Goal: Task Accomplishment & Management: Use online tool/utility

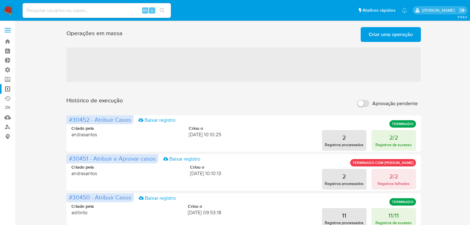
click at [376, 35] on span "Criar uma operação" at bounding box center [390, 35] width 44 height 14
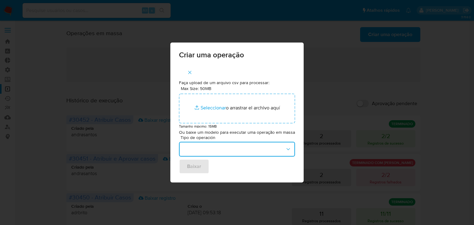
click at [248, 146] on button "button" at bounding box center [237, 149] width 116 height 15
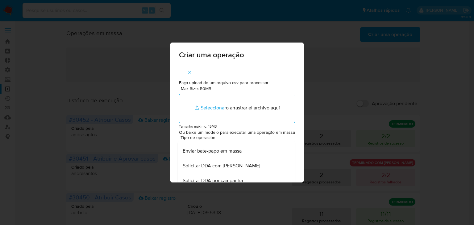
scroll to position [356, 0]
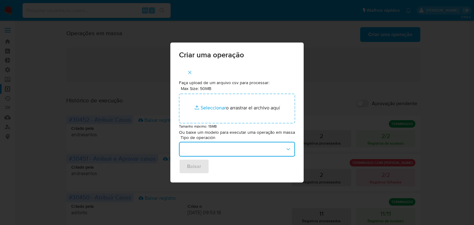
click at [292, 152] on button "button" at bounding box center [237, 149] width 116 height 15
click at [291, 150] on icon "button" at bounding box center [288, 149] width 6 height 6
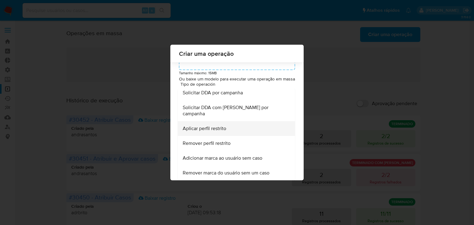
click at [226, 130] on div "Aplicar perfil restrito" at bounding box center [235, 129] width 104 height 15
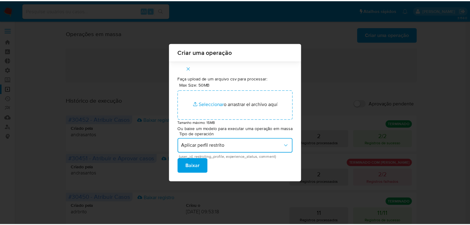
scroll to position [0, 0]
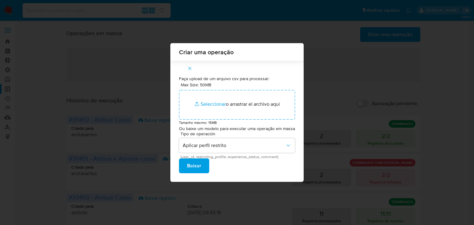
click at [203, 168] on button "Baixar" at bounding box center [194, 166] width 30 height 15
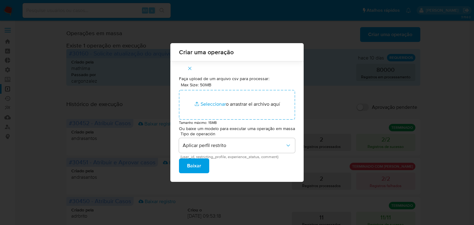
click at [188, 66] on icon "button" at bounding box center [190, 69] width 6 height 6
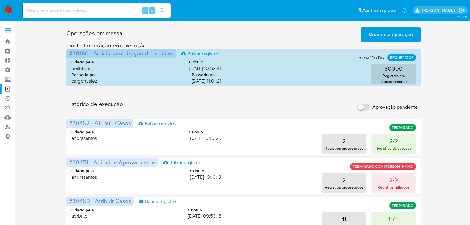
click at [375, 30] on span "Criar uma operação" at bounding box center [390, 35] width 44 height 14
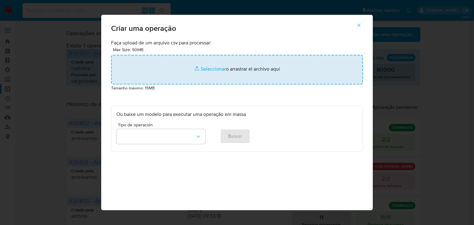
click at [206, 72] on input "file" at bounding box center [237, 70] width 252 height 30
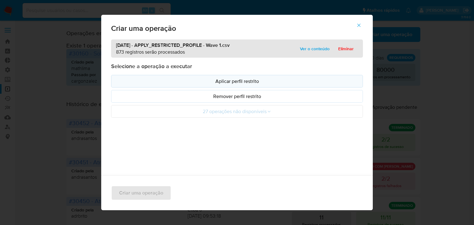
click at [247, 81] on p "Aplicar perfil restrito" at bounding box center [237, 81] width 242 height 7
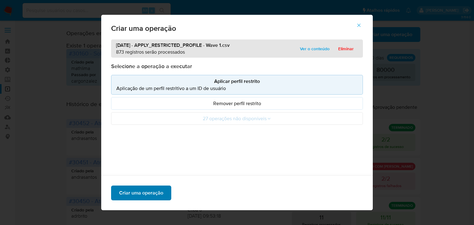
click at [128, 194] on span "Criar uma operação" at bounding box center [141, 194] width 44 height 14
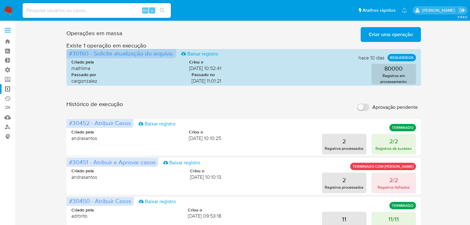
click at [406, 34] on span "Criar uma operação" at bounding box center [390, 35] width 44 height 14
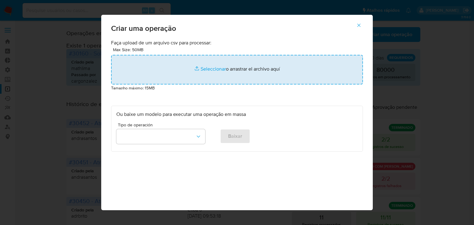
click at [209, 71] on input "file" at bounding box center [237, 70] width 252 height 30
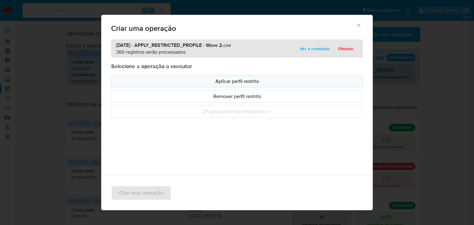
click at [214, 80] on p "Aplicar perfil restrito" at bounding box center [237, 81] width 242 height 7
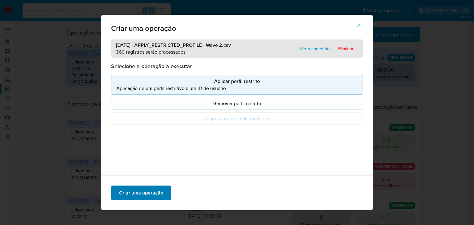
click at [159, 187] on span "Criar uma operação" at bounding box center [141, 194] width 44 height 14
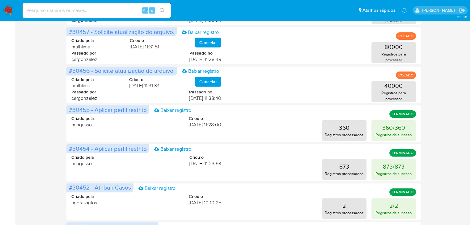
scroll to position [156, 0]
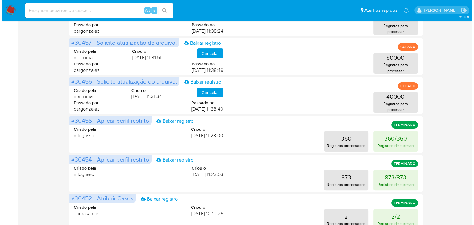
scroll to position [120, 0]
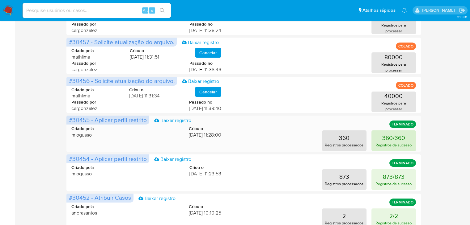
click at [386, 134] on p "360/360" at bounding box center [393, 138] width 23 height 9
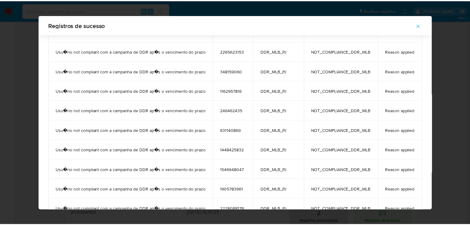
scroll to position [50, 0]
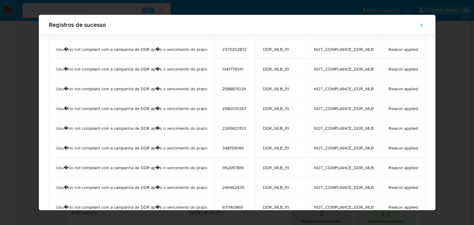
click at [424, 26] on icon "button" at bounding box center [422, 26] width 6 height 6
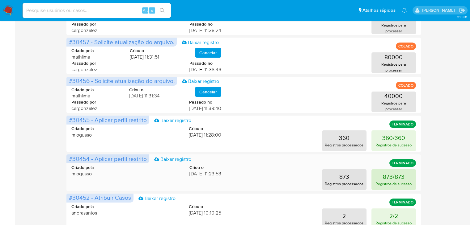
click at [383, 177] on p "873/873" at bounding box center [394, 177] width 22 height 9
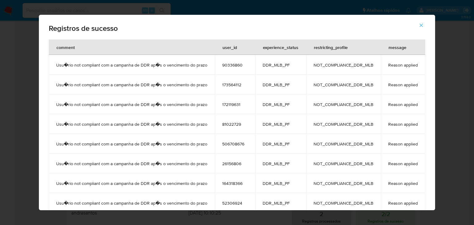
click at [424, 23] on icon "button" at bounding box center [422, 26] width 6 height 6
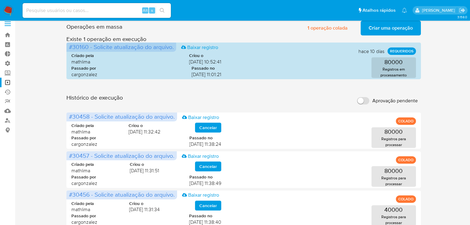
scroll to position [0, 0]
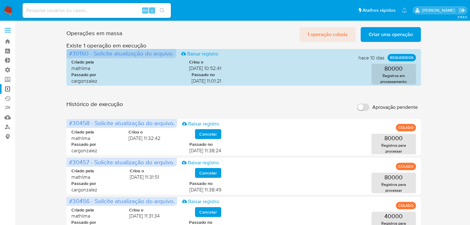
click at [319, 37] on span "1 operação colada" at bounding box center [327, 35] width 40 height 14
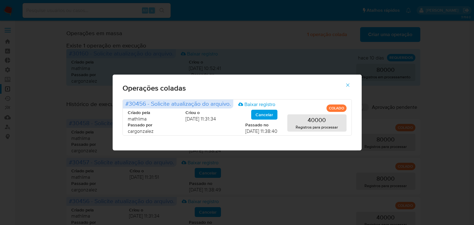
click at [348, 85] on icon "button" at bounding box center [348, 85] width 6 height 6
